Goal: Find specific page/section: Find specific page/section

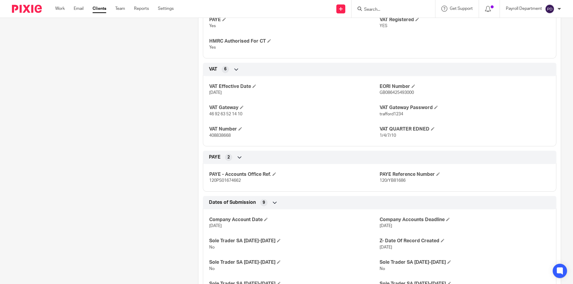
scroll to position [358, 0]
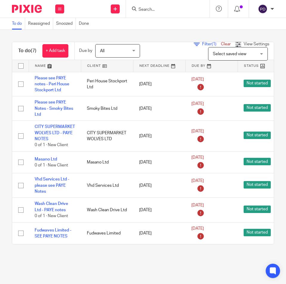
click at [174, 7] on input "Search" at bounding box center [165, 9] width 54 height 5
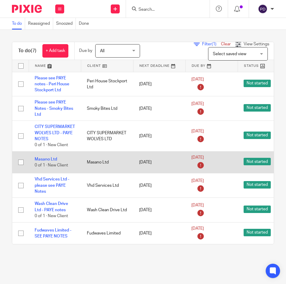
scroll to position [10, 0]
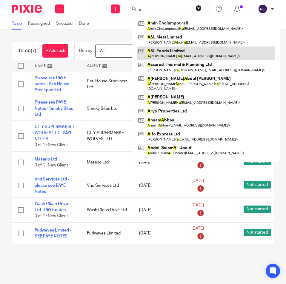
type input "a"
click at [166, 55] on link at bounding box center [206, 54] width 138 height 14
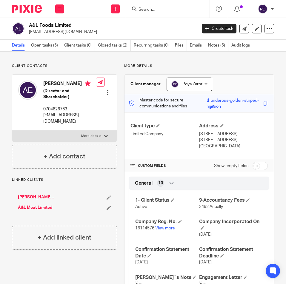
click at [98, 135] on p "More details" at bounding box center [91, 136] width 20 height 5
click at [12, 131] on input "More details" at bounding box center [12, 130] width 0 height 0
checkbox input "true"
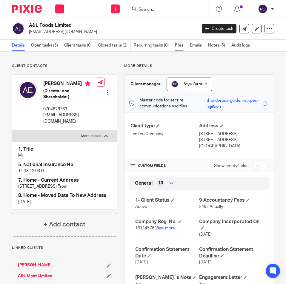
click at [178, 48] on link "Files" at bounding box center [181, 46] width 12 height 12
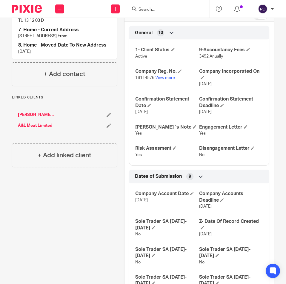
scroll to position [122, 0]
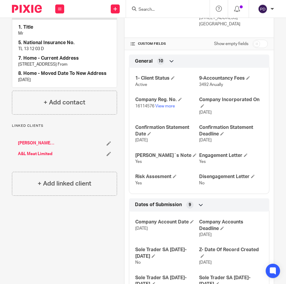
click at [29, 146] on link "[PERSON_NAME]'S SUPER STORE LTD" at bounding box center [36, 143] width 37 height 6
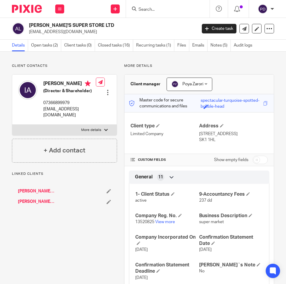
click at [37, 202] on link "[PERSON_NAME]'S SUPER STORE LTD" at bounding box center [36, 202] width 37 height 6
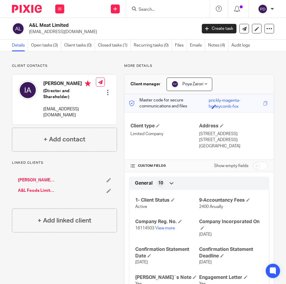
click at [44, 190] on link "A&L Foods Limited" at bounding box center [36, 191] width 37 height 6
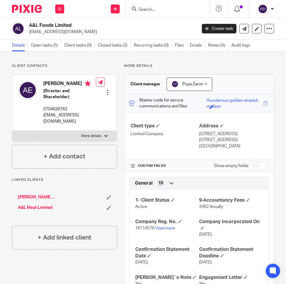
click at [102, 135] on label "More details" at bounding box center [64, 136] width 104 height 11
click at [12, 131] on input "More details" at bounding box center [12, 130] width 0 height 0
checkbox input "true"
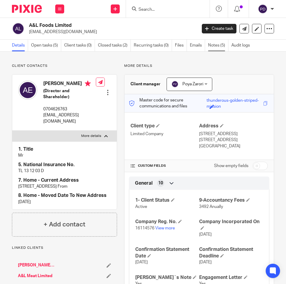
click at [214, 44] on link "Notes (5)" at bounding box center [218, 46] width 20 height 12
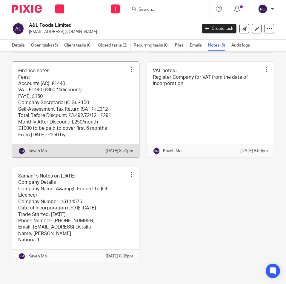
scroll to position [142, 0]
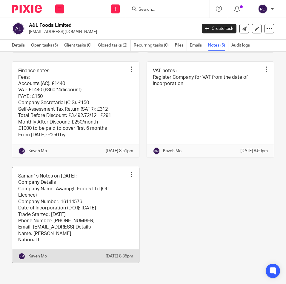
click at [110, 202] on link at bounding box center [75, 215] width 127 height 96
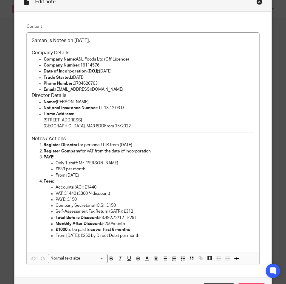
scroll to position [30, 0]
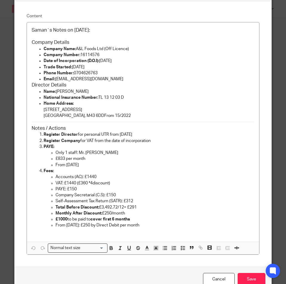
click at [273, 47] on div "Edit note Content Saman`s Notes on 03/07/2025: Company Details Company Name: A&…" at bounding box center [143, 142] width 286 height 284
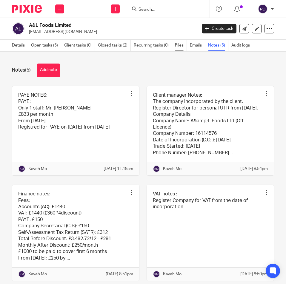
click at [178, 44] on link "Files" at bounding box center [181, 46] width 12 height 12
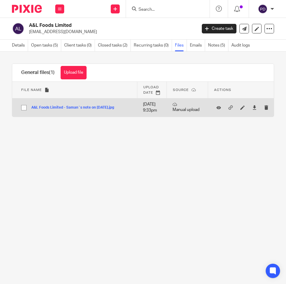
click at [111, 110] on button "A&L Foods Limited - Saman`s note on 03.07.2025.jpg" at bounding box center [74, 108] width 87 height 4
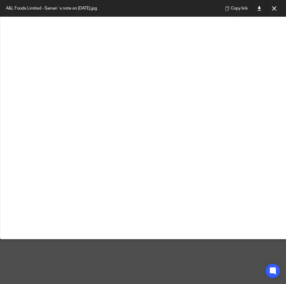
scroll to position [30, 0]
